Goal: Find contact information: Find contact information

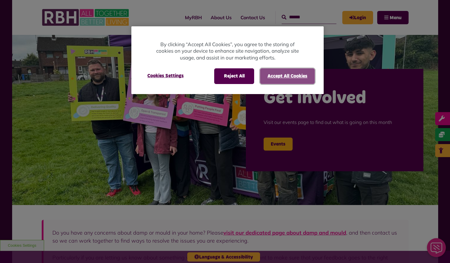
click at [277, 75] on button "Accept All Cookies" at bounding box center [287, 75] width 55 height 15
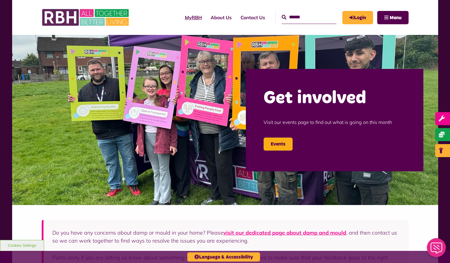
click at [181, 18] on link "MyRBH" at bounding box center [193, 17] width 26 height 16
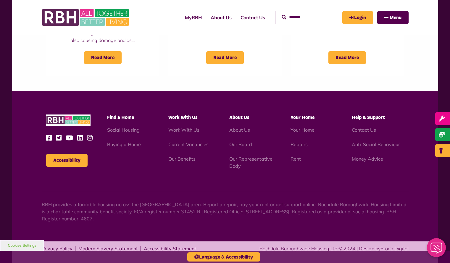
scroll to position [544, 0]
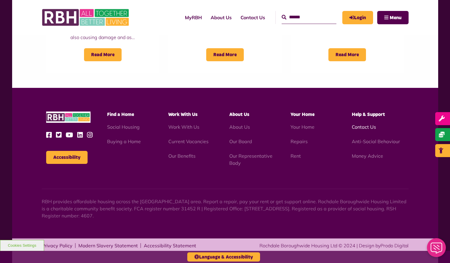
click at [367, 127] on link "Contact Us" at bounding box center [364, 127] width 24 height 6
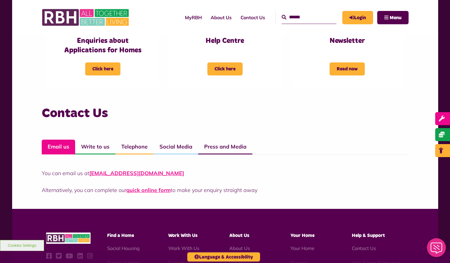
scroll to position [348, 0]
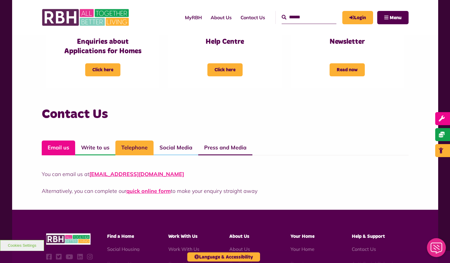
click at [130, 147] on link "Telephone" at bounding box center [134, 148] width 38 height 15
